Goal: Navigation & Orientation: Understand site structure

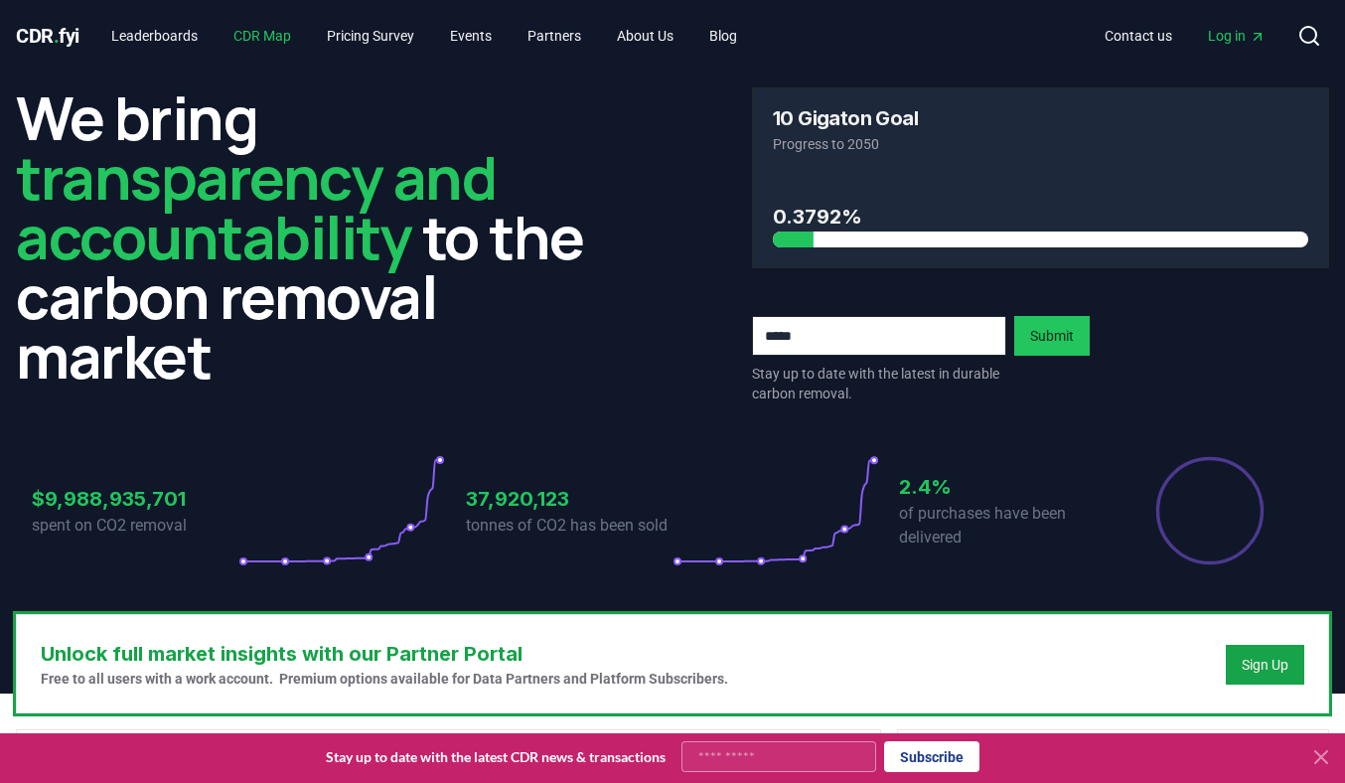
click at [272, 35] on link "CDR Map" at bounding box center [262, 36] width 89 height 36
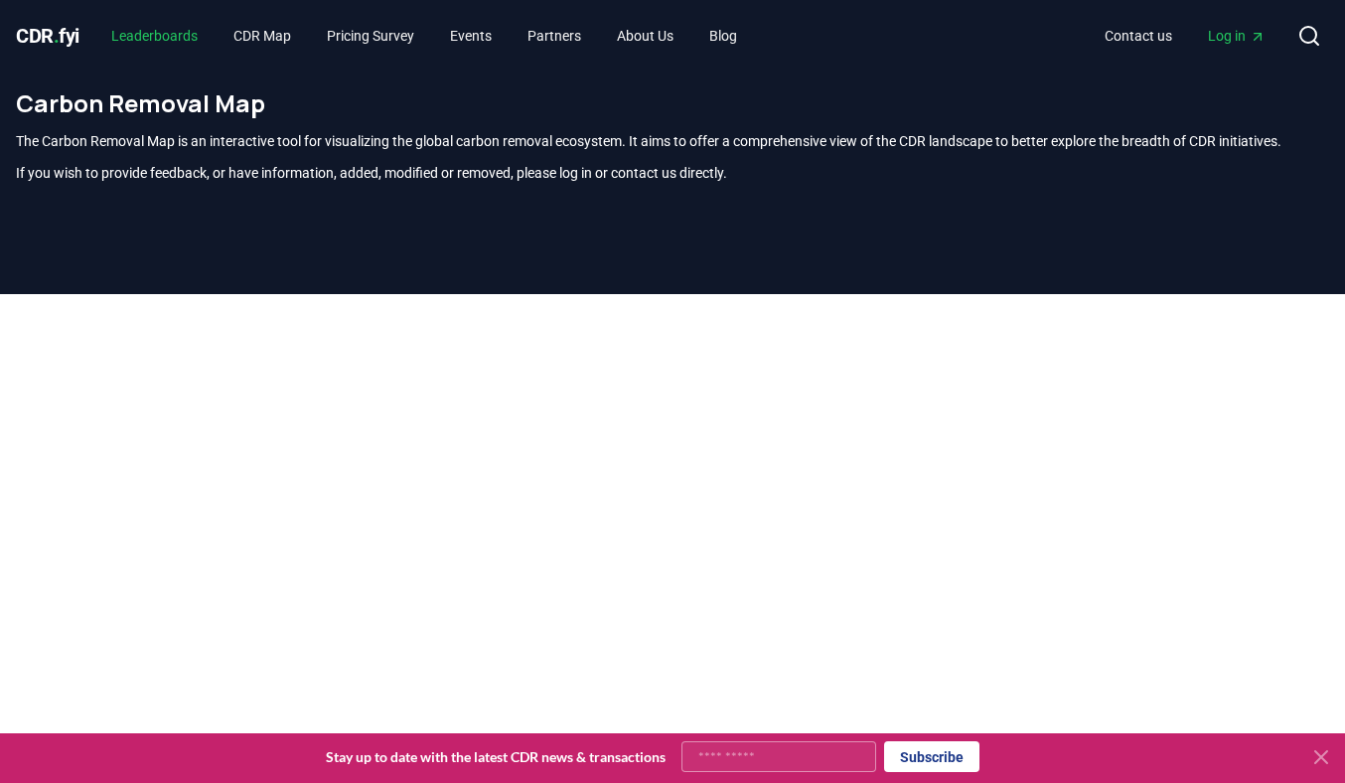
click at [176, 39] on link "Leaderboards" at bounding box center [154, 36] width 118 height 36
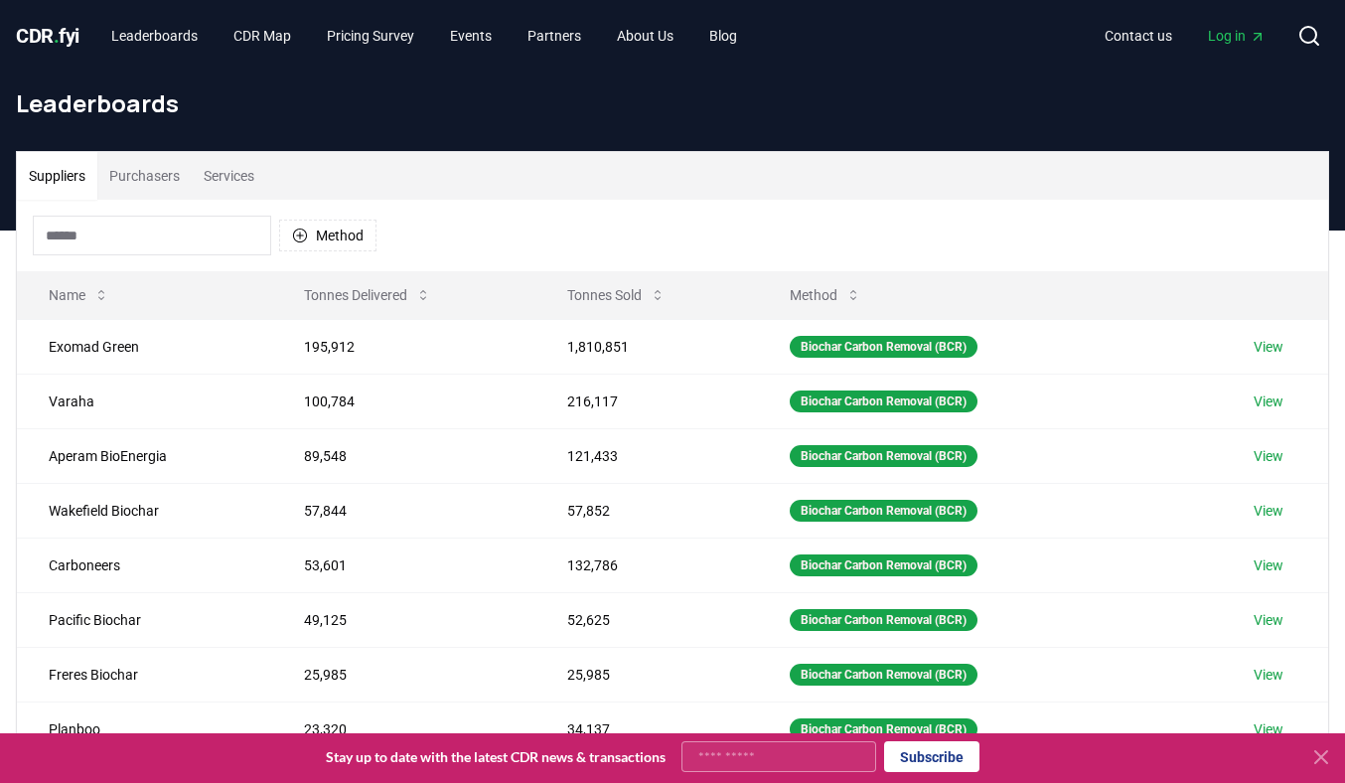
click at [53, 33] on span "CDR . fyi" at bounding box center [48, 36] width 64 height 24
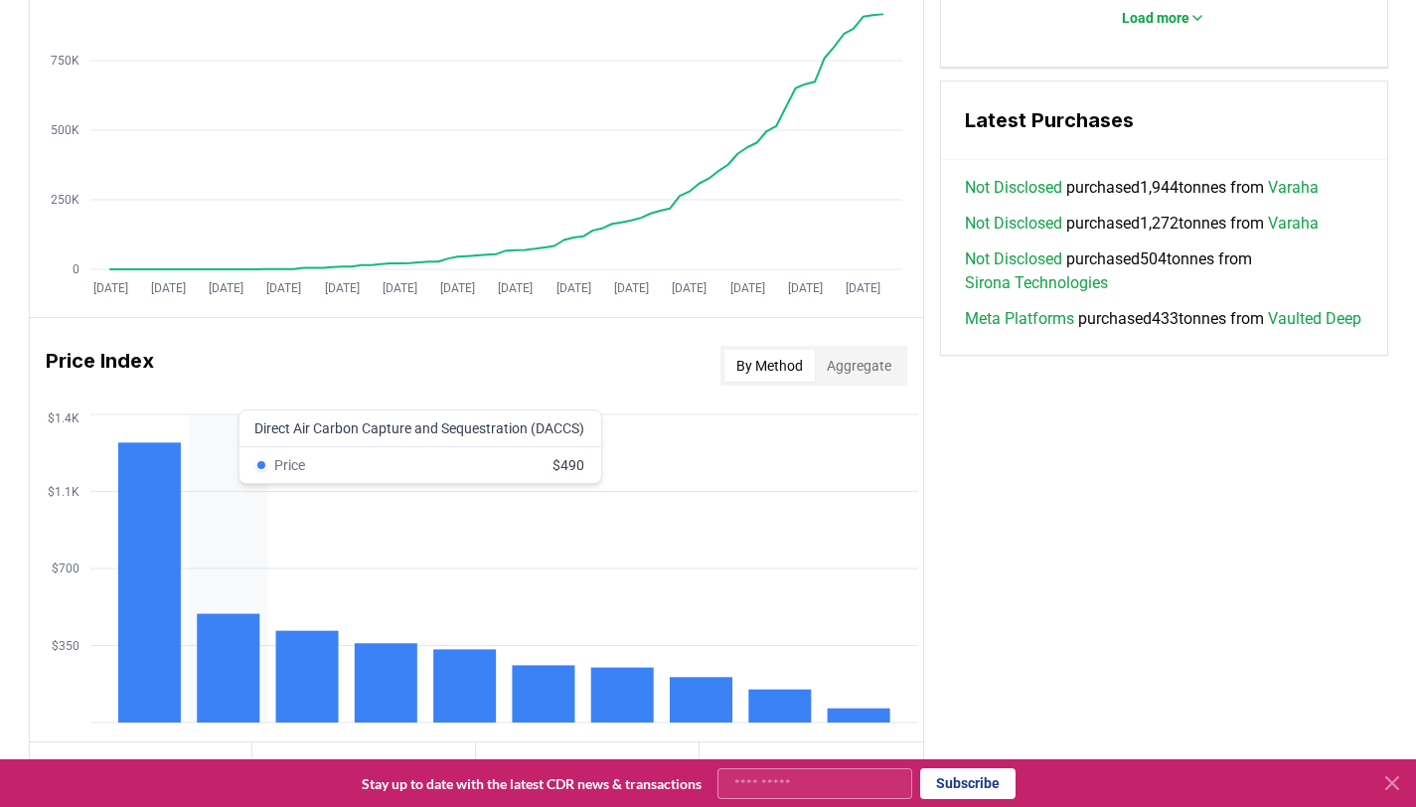
scroll to position [1181, 0]
